Goal: Information Seeking & Learning: Learn about a topic

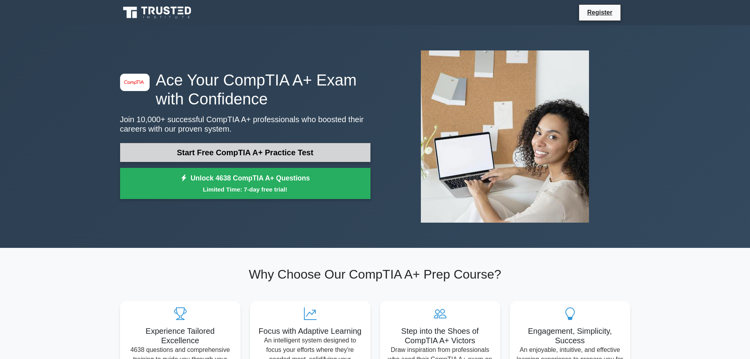
click at [233, 157] on link "Start Free CompTIA A+ Practice Test" at bounding box center [245, 152] width 251 height 19
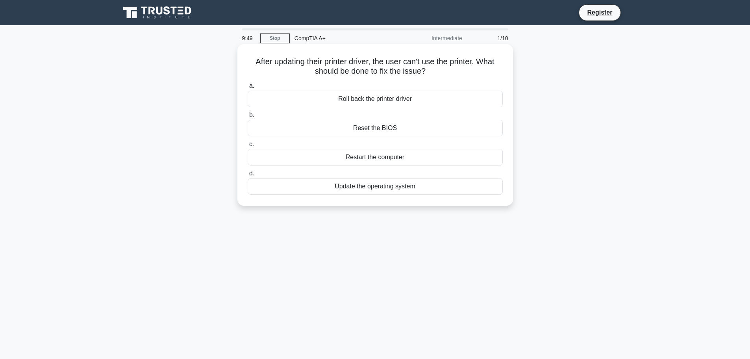
click at [385, 102] on div "Roll back the printer driver" at bounding box center [375, 99] width 255 height 17
click at [248, 89] on input "a. Roll back the printer driver" at bounding box center [248, 86] width 0 height 5
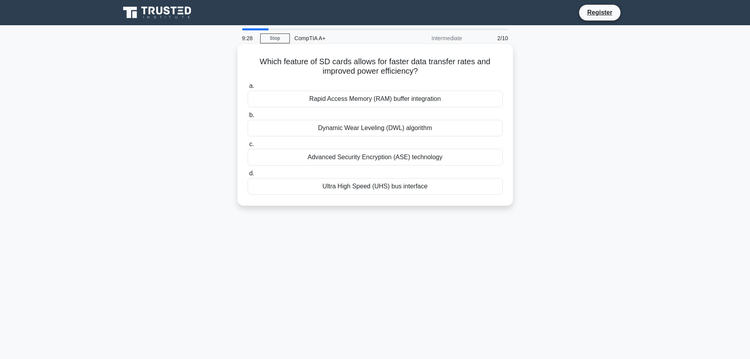
click at [347, 187] on div "Ultra High Speed (UHS) bus interface" at bounding box center [375, 186] width 255 height 17
click at [248, 176] on input "d. Ultra High Speed (UHS) bus interface" at bounding box center [248, 173] width 0 height 5
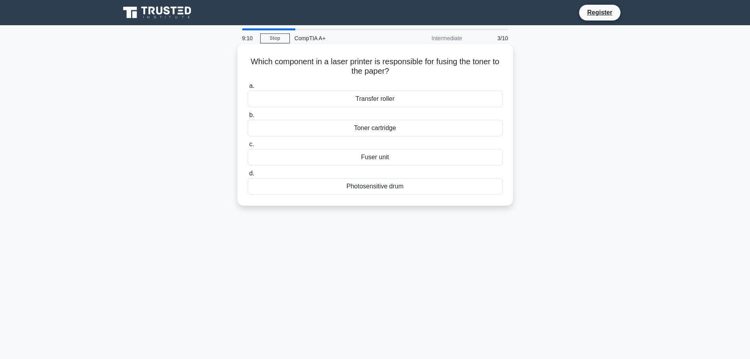
click at [349, 157] on div "Fuser unit" at bounding box center [375, 157] width 255 height 17
click at [248, 147] on input "c. Fuser unit" at bounding box center [248, 144] width 0 height 5
click at [331, 191] on div "Lack of 4K resolution support" at bounding box center [375, 186] width 255 height 17
click at [248, 176] on input "d. Lack of 4K resolution support" at bounding box center [248, 173] width 0 height 5
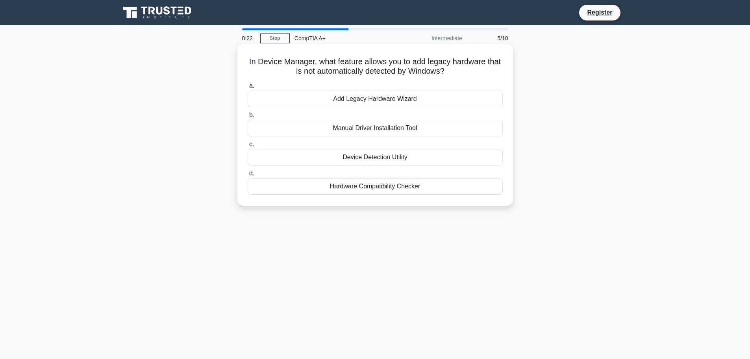
click at [335, 130] on div "Manual Driver Installation Tool" at bounding box center [375, 128] width 255 height 17
click at [248, 118] on input "b. Manual Driver Installation Tool" at bounding box center [248, 115] width 0 height 5
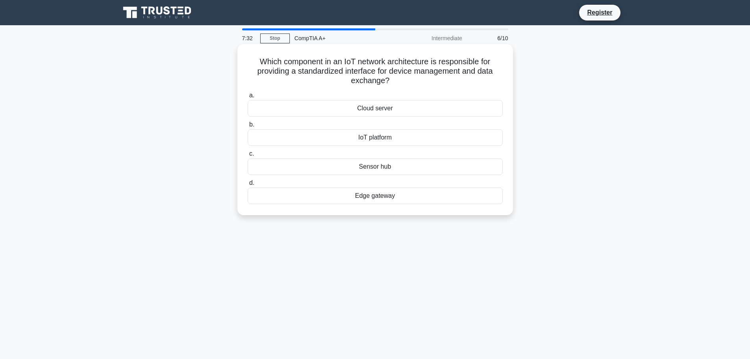
click at [314, 110] on div "Cloud server" at bounding box center [375, 108] width 255 height 17
click at [248, 98] on input "a. Cloud server" at bounding box center [248, 95] width 0 height 5
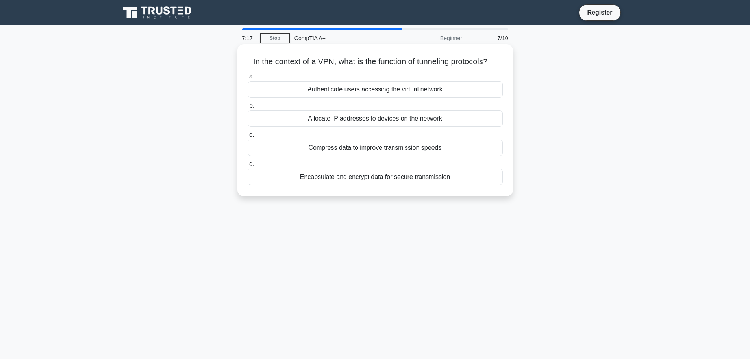
click at [308, 178] on div "Encapsulate and encrypt data for secure transmission" at bounding box center [375, 177] width 255 height 17
click at [248, 167] on input "d. Encapsulate and encrypt data for secure transmission" at bounding box center [248, 164] width 0 height 5
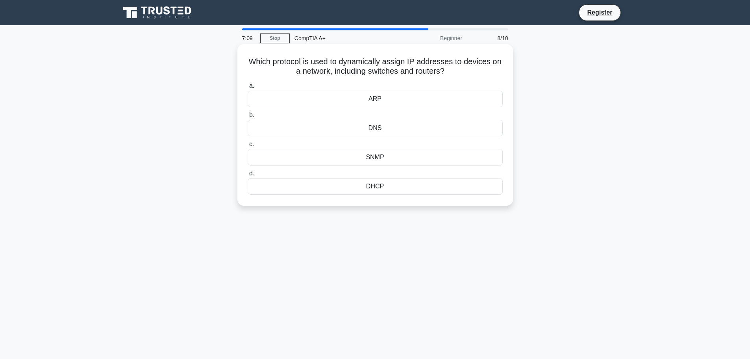
click at [346, 187] on div "DHCP" at bounding box center [375, 186] width 255 height 17
click at [248, 176] on input "d. DHCP" at bounding box center [248, 173] width 0 height 5
click at [320, 104] on div "Increase the fan speed" at bounding box center [375, 99] width 255 height 17
click at [248, 89] on input "a. Increase the fan speed" at bounding box center [248, 86] width 0 height 5
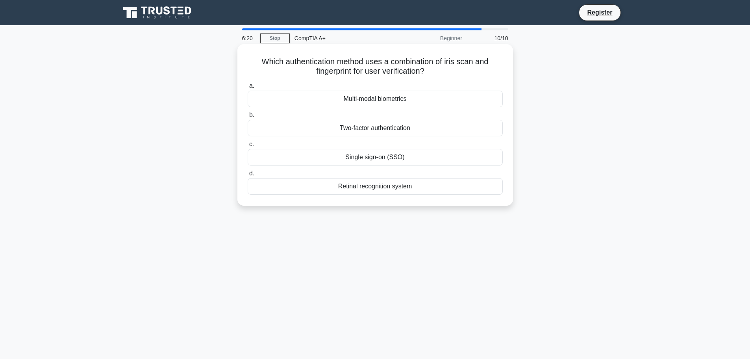
click at [320, 100] on div "Multi-modal biometrics" at bounding box center [375, 99] width 255 height 17
click at [248, 89] on input "a. Multi-modal biometrics" at bounding box center [248, 86] width 0 height 5
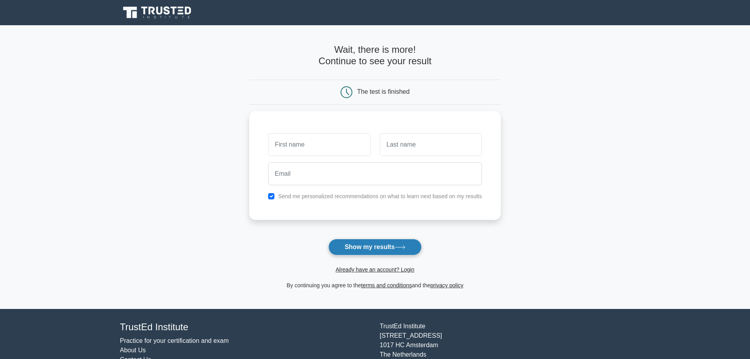
click at [343, 247] on button "Show my results" at bounding box center [375, 247] width 93 height 17
